Goal: Transaction & Acquisition: Purchase product/service

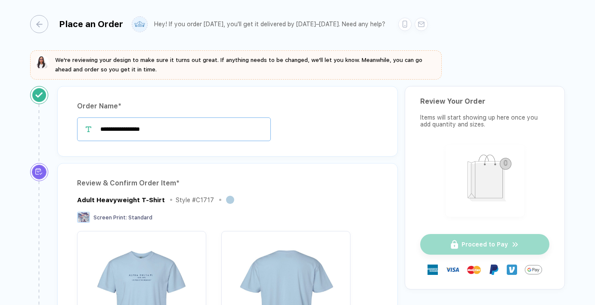
click at [202, 127] on input "**********" at bounding box center [174, 129] width 194 height 24
type input "*"
type input "**********"
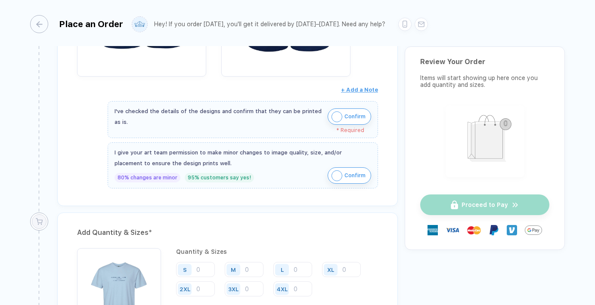
scroll to position [695, 0]
click at [332, 115] on img "button" at bounding box center [336, 117] width 11 height 11
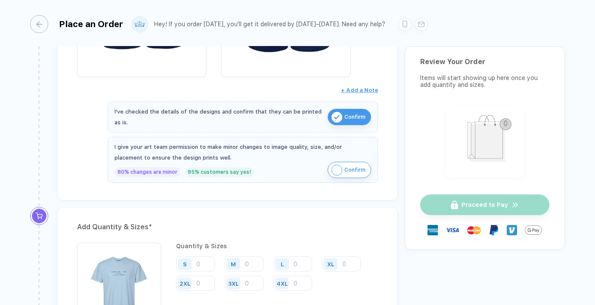
click at [336, 166] on img "button" at bounding box center [336, 170] width 11 height 11
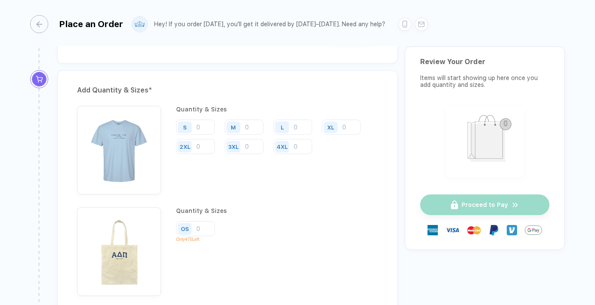
scroll to position [837, 0]
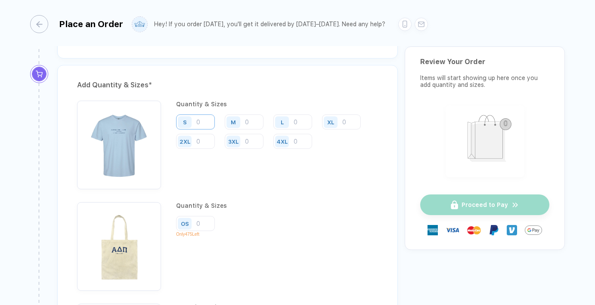
click at [197, 122] on input "number" at bounding box center [195, 121] width 39 height 15
type input "22"
click at [254, 122] on input "number" at bounding box center [244, 121] width 39 height 15
type input "70"
click at [303, 124] on input "number" at bounding box center [292, 121] width 39 height 15
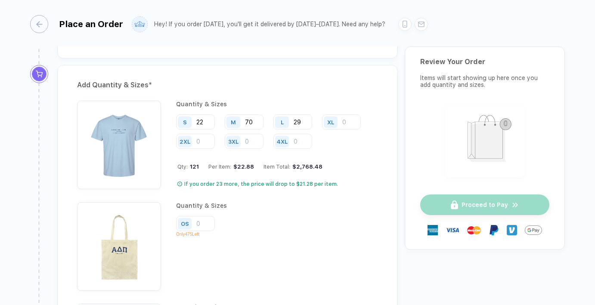
type input "29"
click at [343, 121] on input "number" at bounding box center [341, 121] width 39 height 15
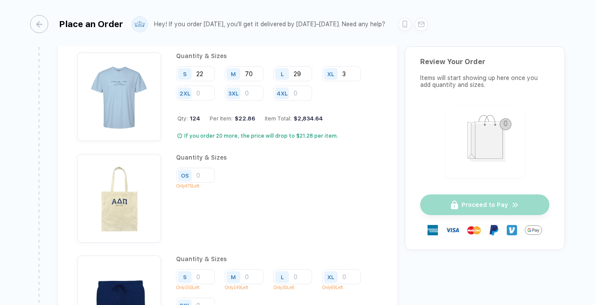
scroll to position [886, 0]
type input "3"
click at [204, 174] on input "number" at bounding box center [195, 174] width 39 height 15
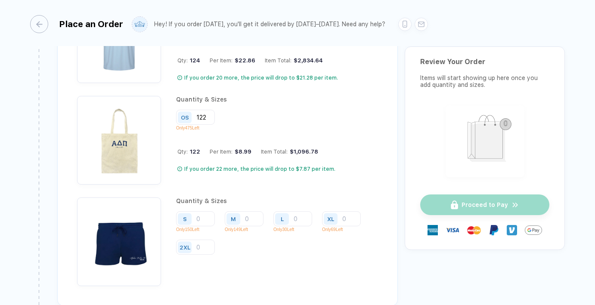
scroll to position [945, 0]
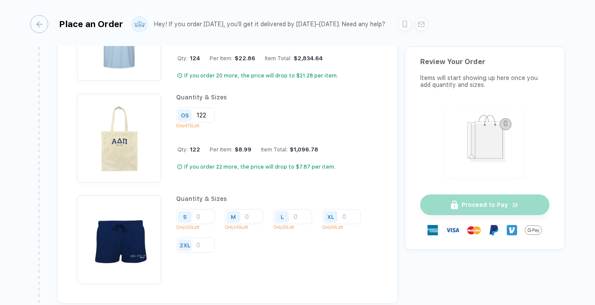
type input "122"
click at [347, 211] on input "number" at bounding box center [341, 216] width 39 height 15
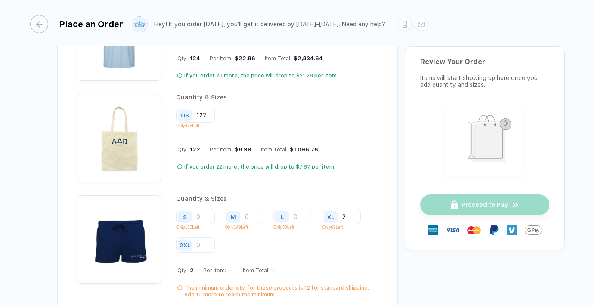
type input "2"
click at [201, 212] on input "number" at bounding box center [195, 216] width 39 height 15
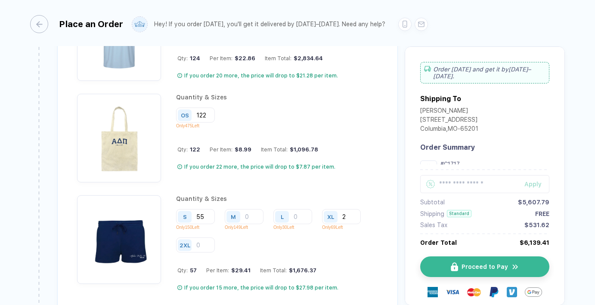
type input "55"
click at [254, 219] on input "number" at bounding box center [244, 216] width 39 height 15
type input "49"
click at [297, 212] on input "number" at bounding box center [292, 216] width 39 height 15
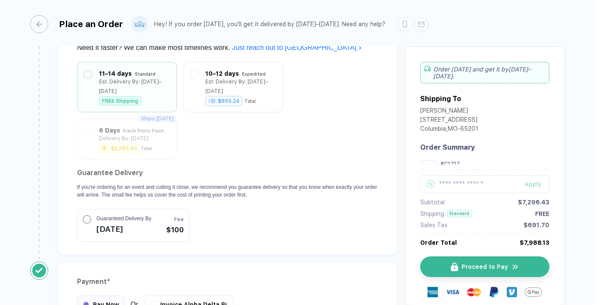
scroll to position [1502, 0]
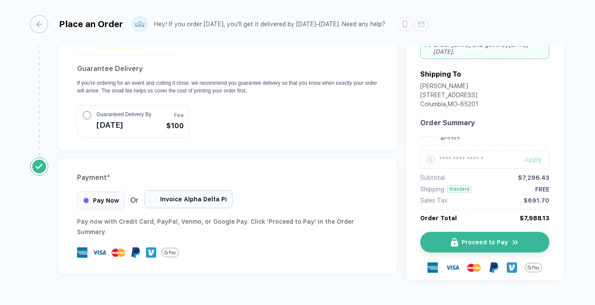
type input "15"
click at [207, 190] on div "Invoice Alpha Delta Pi" at bounding box center [188, 199] width 88 height 18
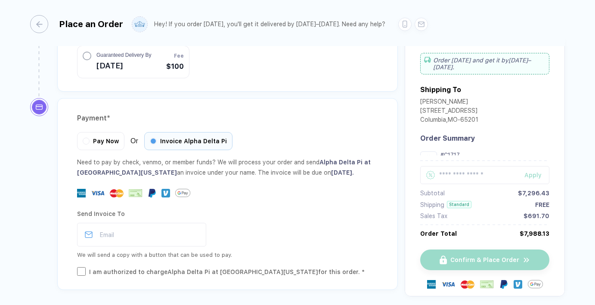
scroll to position [1585, 0]
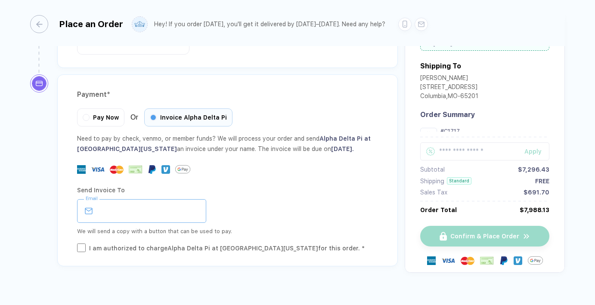
click at [153, 199] on input "email" at bounding box center [141, 211] width 129 height 24
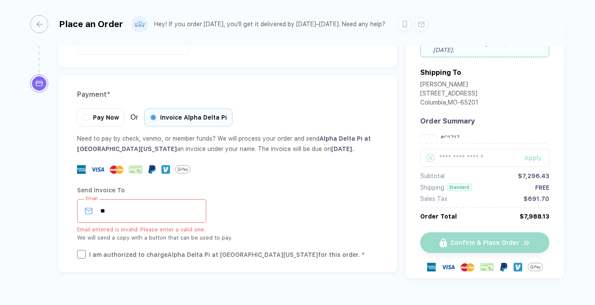
type input "*"
click at [162, 199] on input "****" at bounding box center [141, 211] width 129 height 24
paste input "**********"
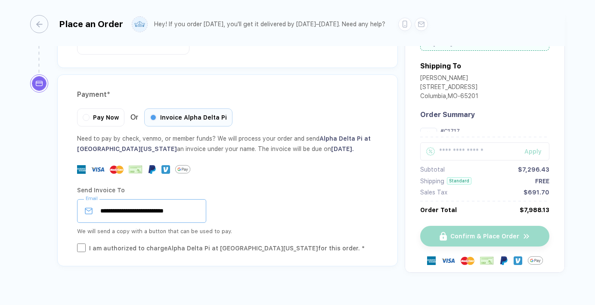
type input "**********"
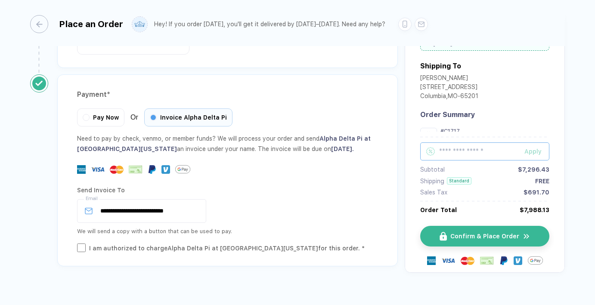
click at [460, 143] on input "text" at bounding box center [484, 151] width 129 height 18
click at [487, 230] on button "Confirm & Place Order" at bounding box center [487, 236] width 129 height 21
